Goal: Transaction & Acquisition: Purchase product/service

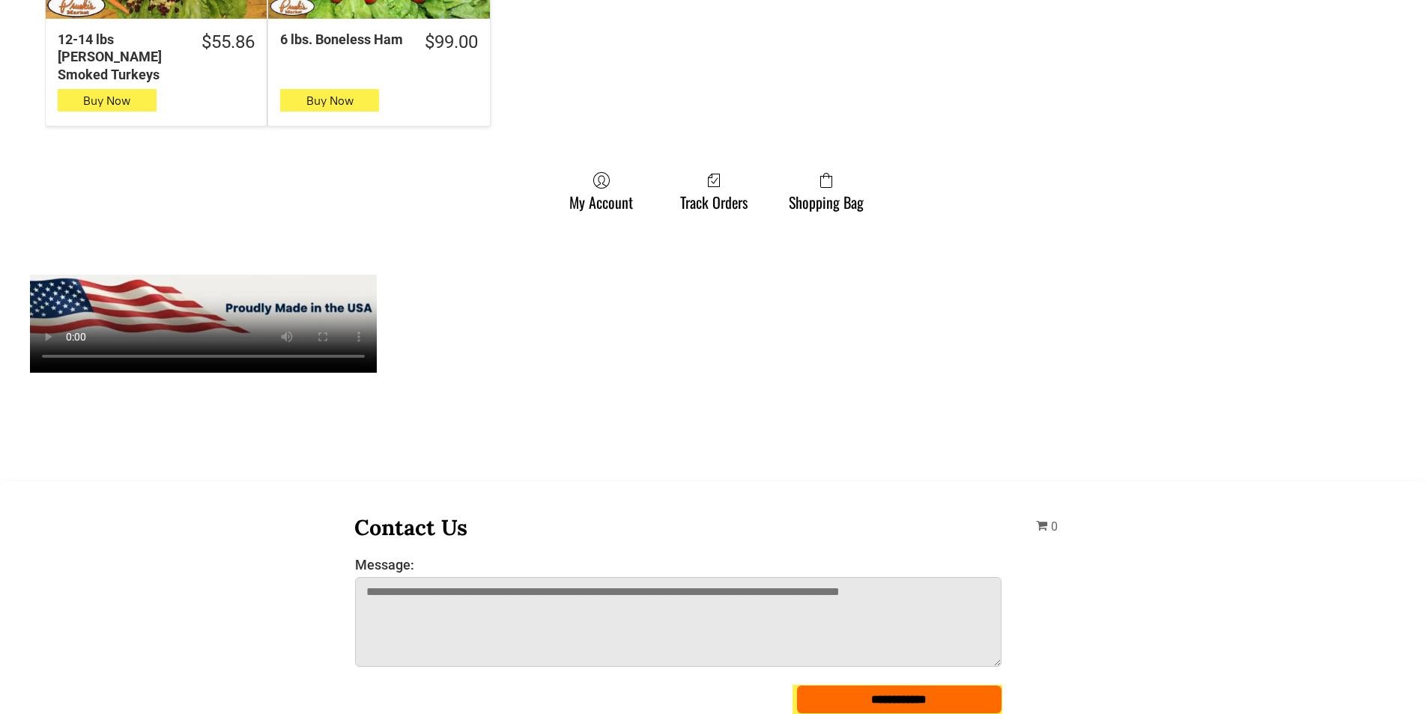
scroll to position [1273, 0]
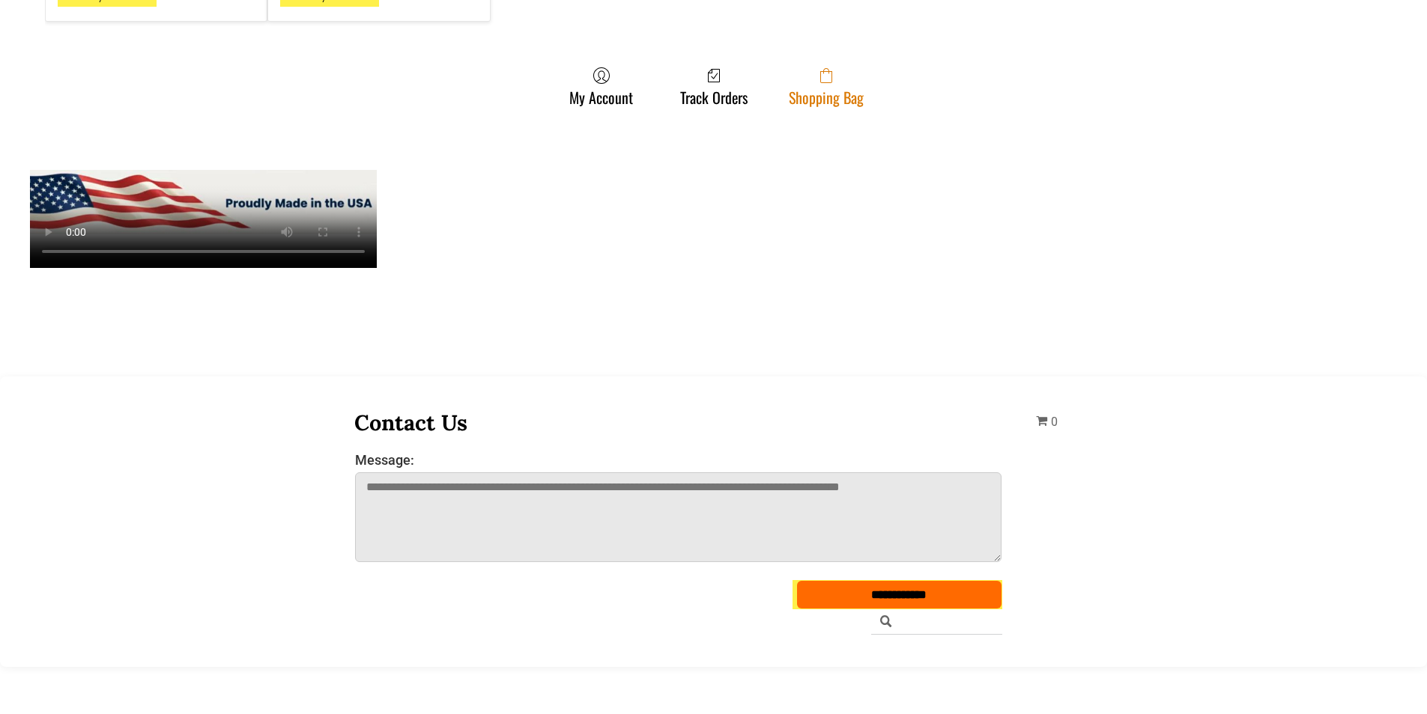
click at [852, 85] on link "Shopping Bag" at bounding box center [826, 87] width 90 height 40
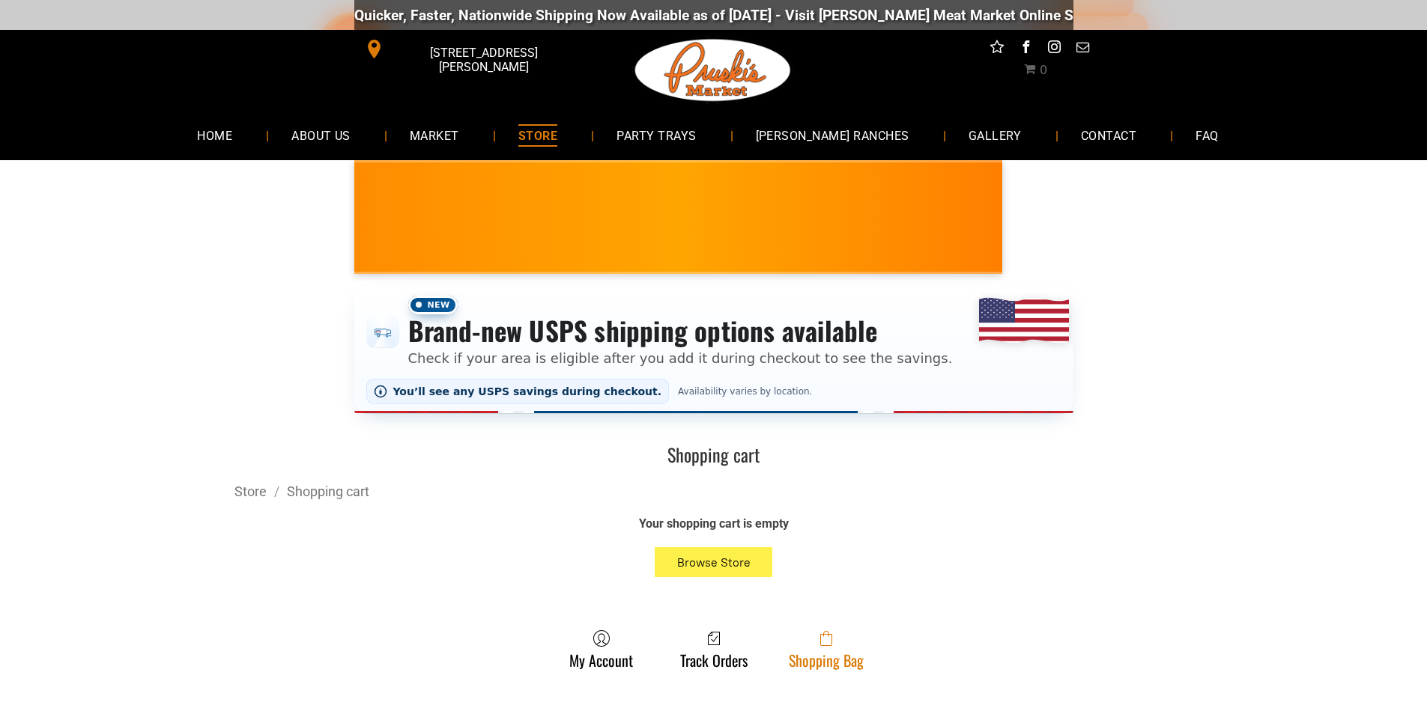
click at [798, 666] on link "Shopping Bag" at bounding box center [826, 650] width 90 height 40
click at [799, 643] on span at bounding box center [826, 639] width 75 height 18
click at [861, 657] on link "Shopping Bag" at bounding box center [826, 650] width 90 height 40
